Goal: Information Seeking & Learning: Learn about a topic

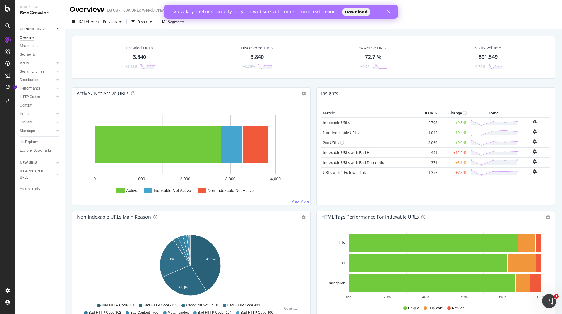
click at [389, 11] on polygon "Close" at bounding box center [389, 12] width 4 height 4
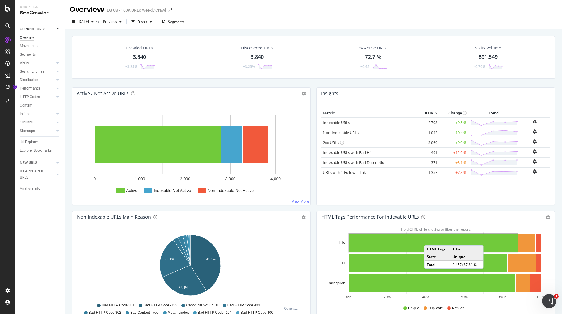
click at [323, 18] on div "[DATE] vs Previous Filters Segments" at bounding box center [313, 23] width 497 height 12
click at [10, 129] on div at bounding box center [8, 160] width 14 height 251
click at [41, 96] on link "HTTP Codes" at bounding box center [37, 97] width 35 height 6
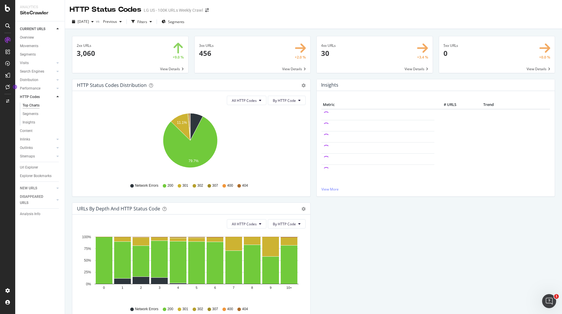
click at [239, 185] on icon at bounding box center [239, 186] width 4 height 4
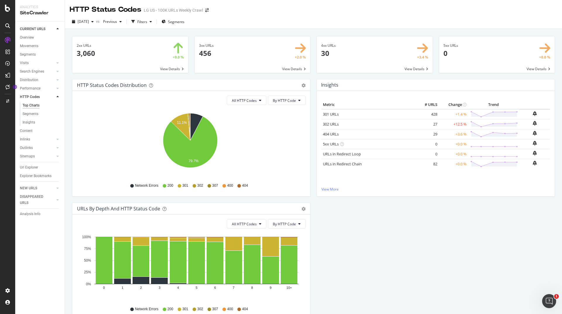
click at [239, 185] on icon at bounding box center [239, 186] width 4 height 4
click at [293, 102] on span "By HTTP Code" at bounding box center [284, 100] width 23 height 5
click at [250, 127] on icon "11.1% 79.7%" at bounding box center [190, 144] width 227 height 68
click at [94, 22] on icon "button" at bounding box center [92, 22] width 2 height 4
click at [232, 23] on div "[DATE] vs Previous Filters Segments" at bounding box center [313, 23] width 497 height 12
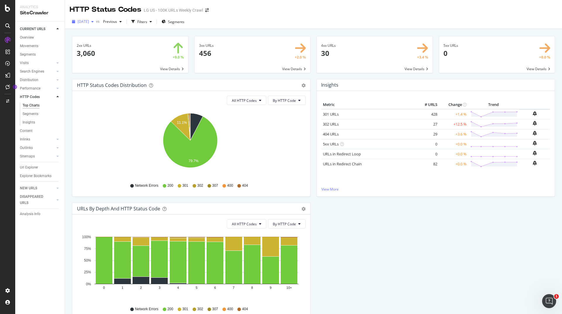
click at [94, 23] on icon "button" at bounding box center [92, 22] width 2 height 4
click at [25, 62] on div "Visits" at bounding box center [24, 63] width 9 height 6
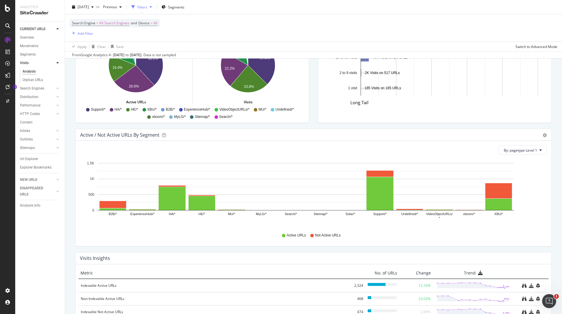
scroll to position [498, 0]
